Goal: Information Seeking & Learning: Learn about a topic

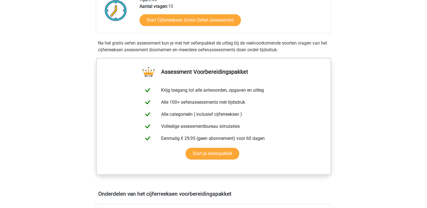
scroll to position [153, 0]
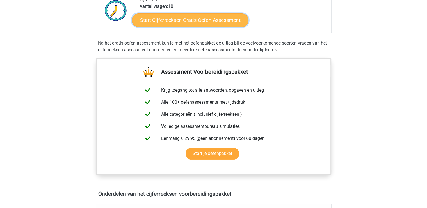
click at [168, 27] on link "Start Cijferreeksen Gratis Oefen Assessment" at bounding box center [190, 19] width 117 height 13
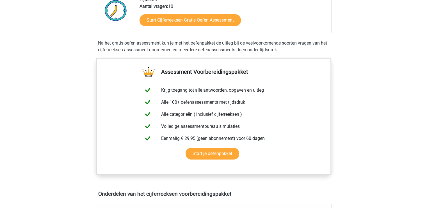
drag, startPoint x: 131, startPoint y: 54, endPoint x: 302, endPoint y: 57, distance: 171.0
click at [302, 53] on div "Na het gratis oefen assessment kun je met het oefenpakket de uitleg bij de veel…" at bounding box center [214, 46] width 236 height 13
click at [195, 48] on div "Na het gratis oefen assessment kun je met het oefenpakket de uitleg bij de veel…" at bounding box center [214, 46] width 236 height 13
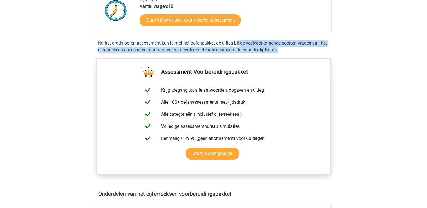
drag, startPoint x: 195, startPoint y: 48, endPoint x: 296, endPoint y: 57, distance: 100.9
click at [296, 53] on div "Na het gratis oefen assessment kun je met het oefenpakket de uitleg bij de veel…" at bounding box center [214, 46] width 236 height 13
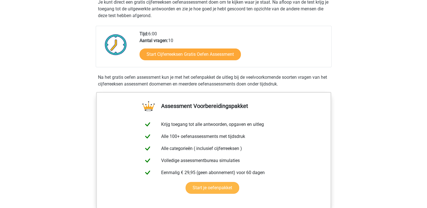
scroll to position [118, 0]
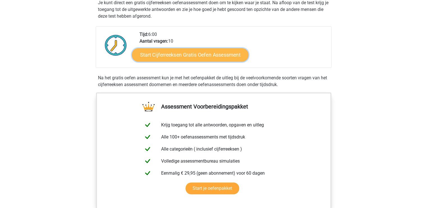
click at [182, 61] on link "Start Cijferreeksen Gratis Oefen Assessment" at bounding box center [190, 54] width 117 height 13
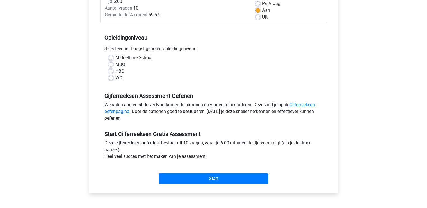
scroll to position [86, 0]
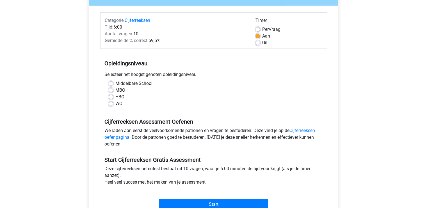
scroll to position [61, 0]
click at [262, 28] on label "Per Vraag" at bounding box center [271, 29] width 18 height 7
click at [258, 28] on input "Per Vraag" at bounding box center [257, 29] width 4 height 6
radio input "true"
click at [262, 38] on label "Aan" at bounding box center [266, 36] width 8 height 7
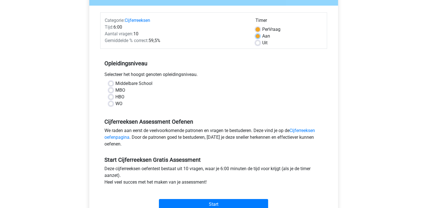
click at [257, 38] on input "Aan" at bounding box center [257, 36] width 4 height 6
radio input "true"
click at [262, 42] on label "Uit" at bounding box center [264, 43] width 5 height 7
click at [257, 42] on input "Uit" at bounding box center [257, 43] width 4 height 6
radio input "true"
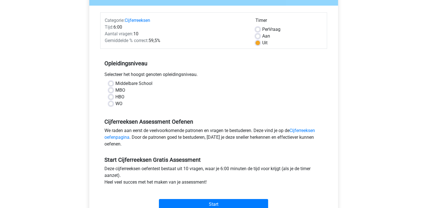
click at [115, 105] on label "WO" at bounding box center [118, 104] width 7 height 7
click at [111, 105] on input "WO" at bounding box center [111, 104] width 4 height 6
radio input "true"
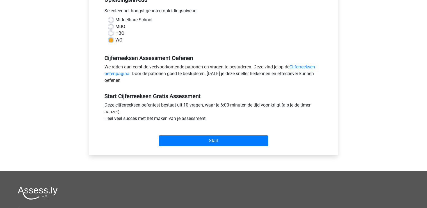
scroll to position [125, 0]
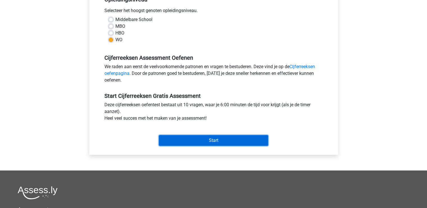
click at [211, 142] on input "Start" at bounding box center [213, 140] width 109 height 11
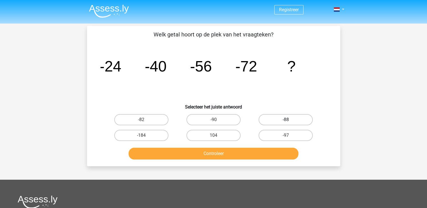
click at [291, 118] on label "-88" at bounding box center [286, 119] width 54 height 11
click at [289, 120] on input "-88" at bounding box center [288, 122] width 4 height 4
radio input "true"
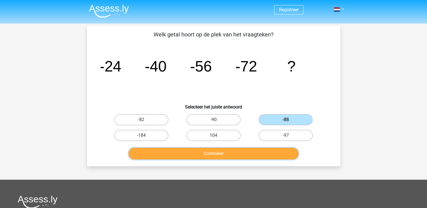
click at [238, 156] on button "Controleer" at bounding box center [214, 154] width 170 height 12
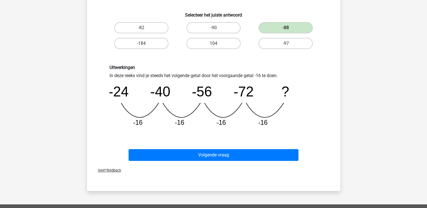
scroll to position [93, 0]
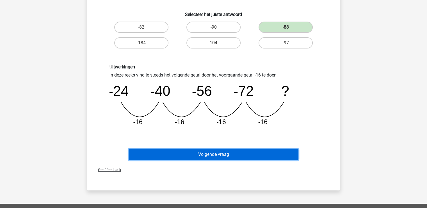
click at [230, 154] on button "Volgende vraag" at bounding box center [214, 155] width 170 height 12
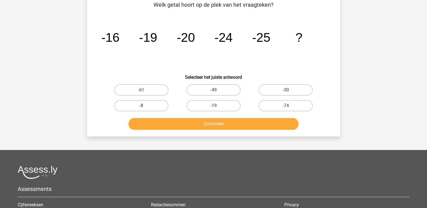
scroll to position [26, 0]
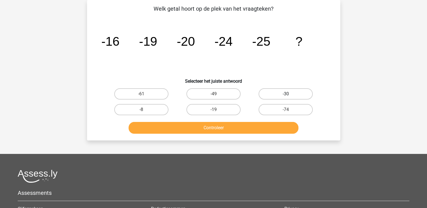
click at [291, 94] on label "-30" at bounding box center [286, 93] width 54 height 11
click at [289, 94] on input "-30" at bounding box center [288, 96] width 4 height 4
radio input "true"
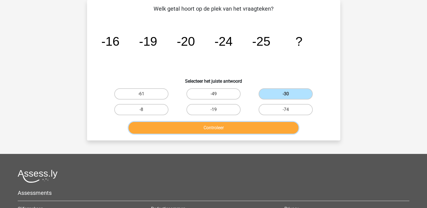
click at [248, 125] on button "Controleer" at bounding box center [214, 128] width 170 height 12
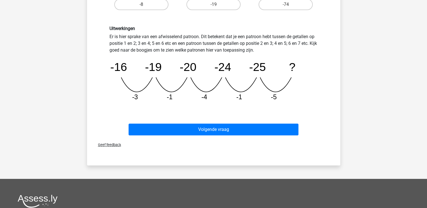
scroll to position [131, 0]
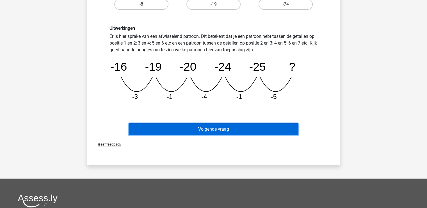
click at [240, 129] on button "Volgende vraag" at bounding box center [214, 130] width 170 height 12
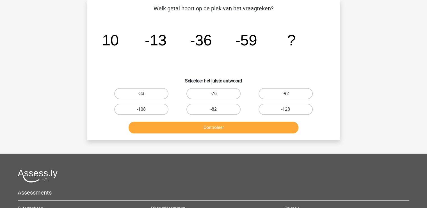
scroll to position [26, 0]
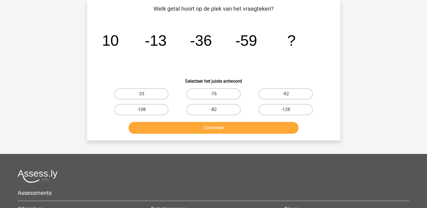
click at [226, 113] on label "-82" at bounding box center [213, 109] width 54 height 11
click at [217, 113] on input "-82" at bounding box center [215, 112] width 4 height 4
radio input "true"
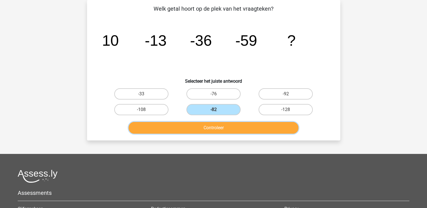
click at [226, 124] on button "Controleer" at bounding box center [214, 128] width 170 height 12
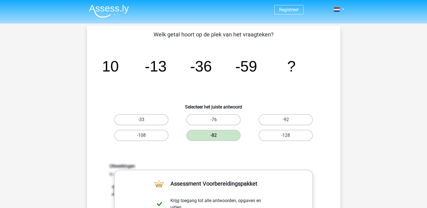
scroll to position [182, 0]
